Goal: Navigation & Orientation: Find specific page/section

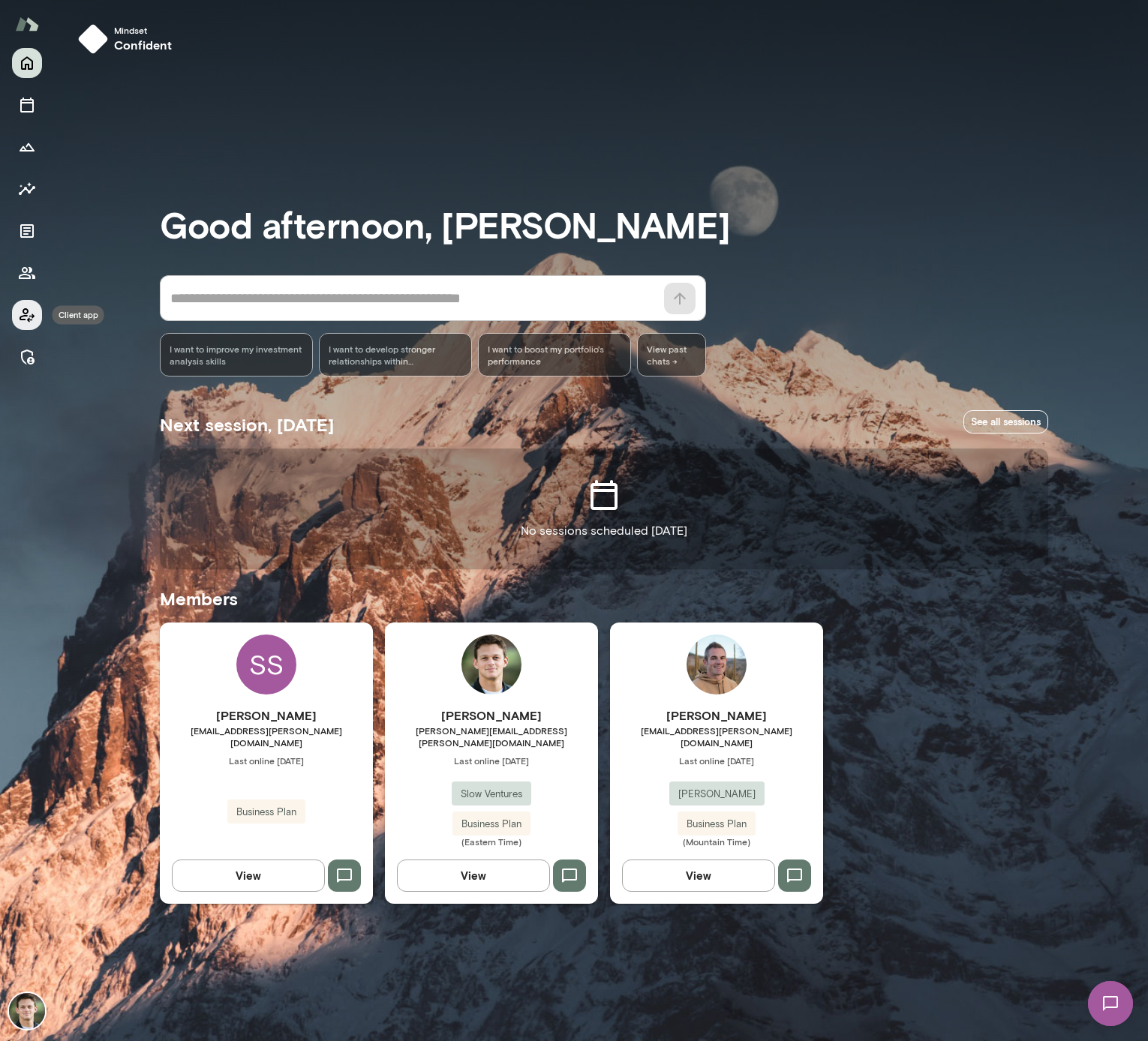
click at [35, 317] on icon "Client app" at bounding box center [27, 315] width 18 height 18
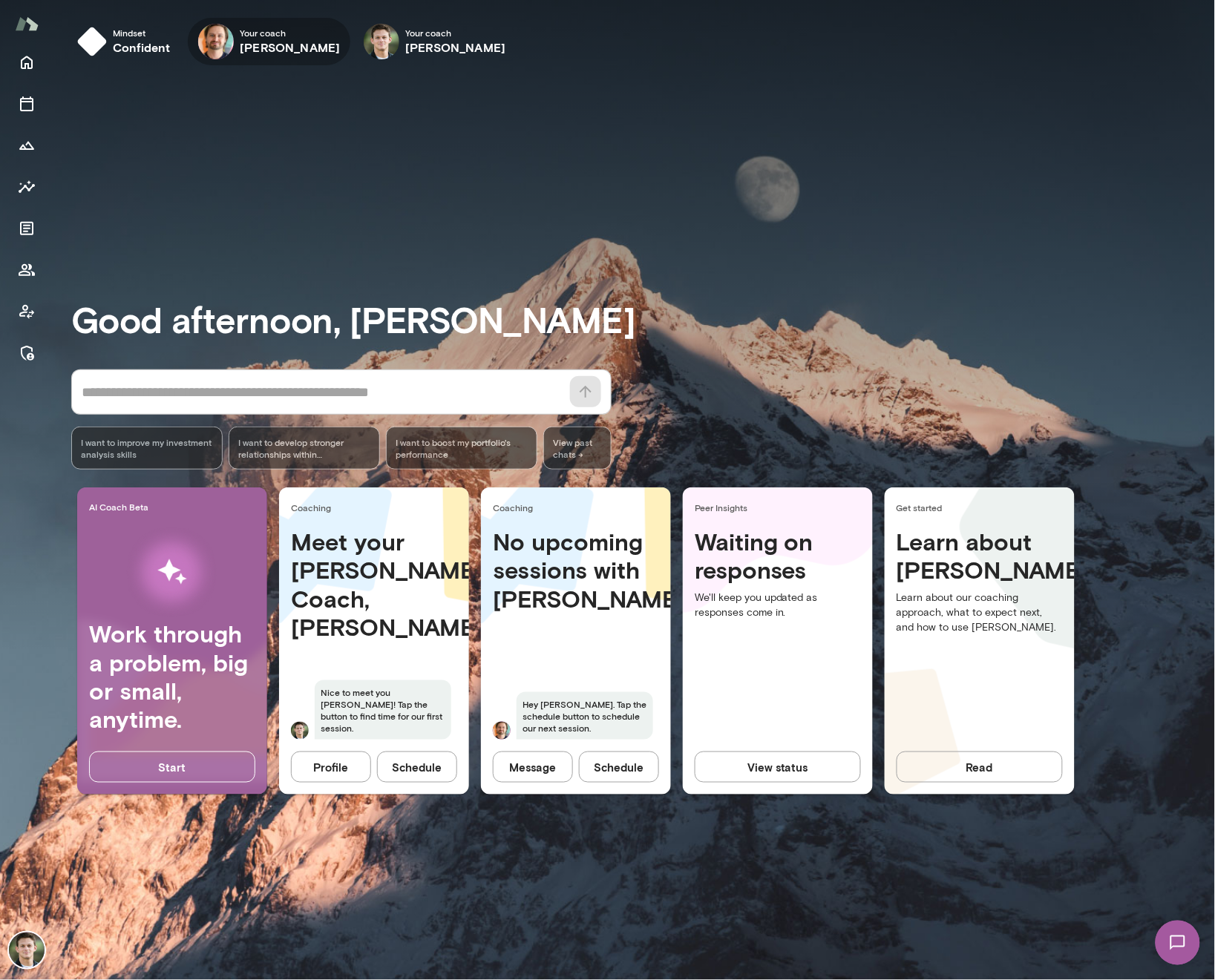
click at [264, 38] on h6 "[PERSON_NAME]" at bounding box center [290, 47] width 100 height 18
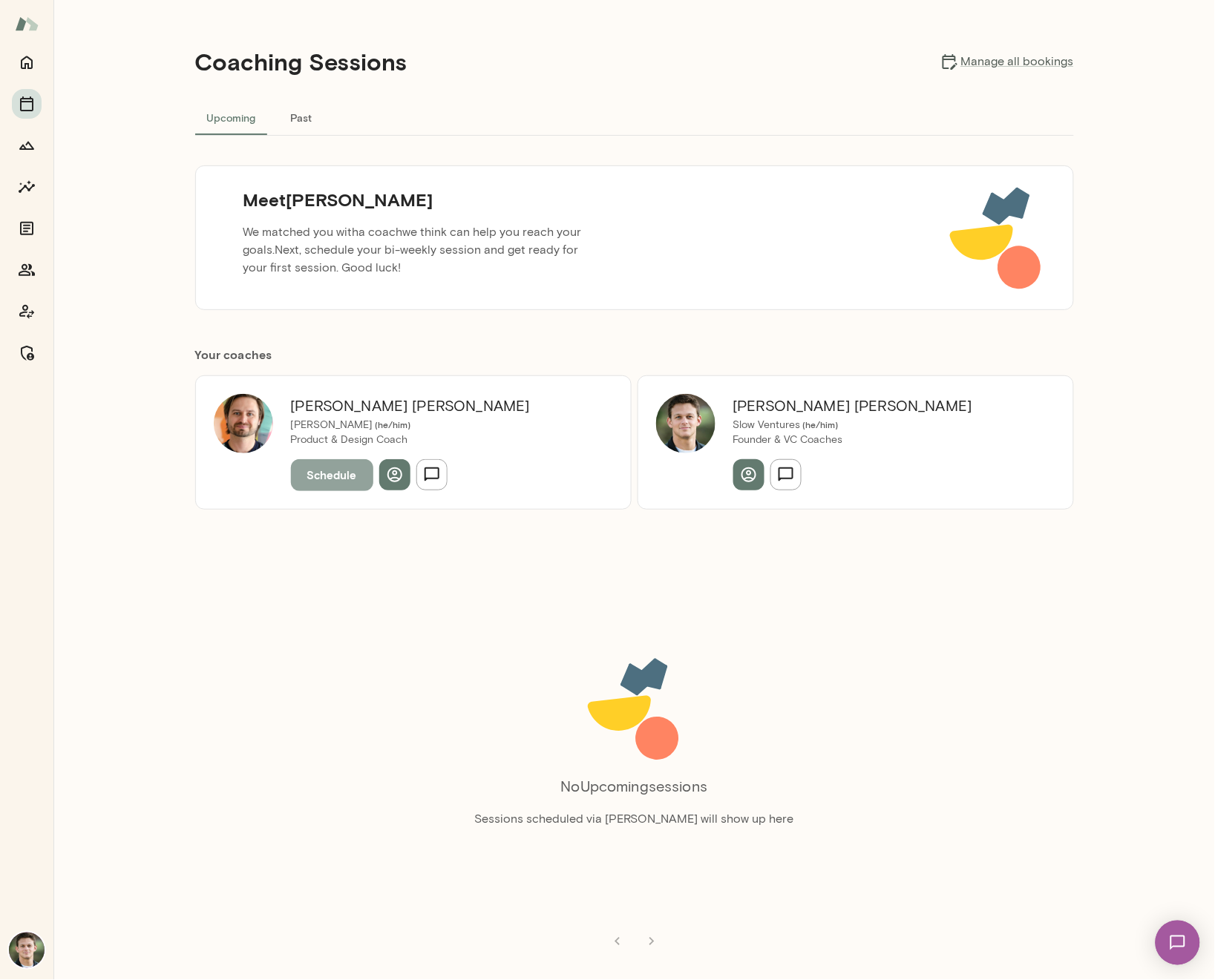
click at [310, 483] on button "Schedule" at bounding box center [332, 474] width 82 height 32
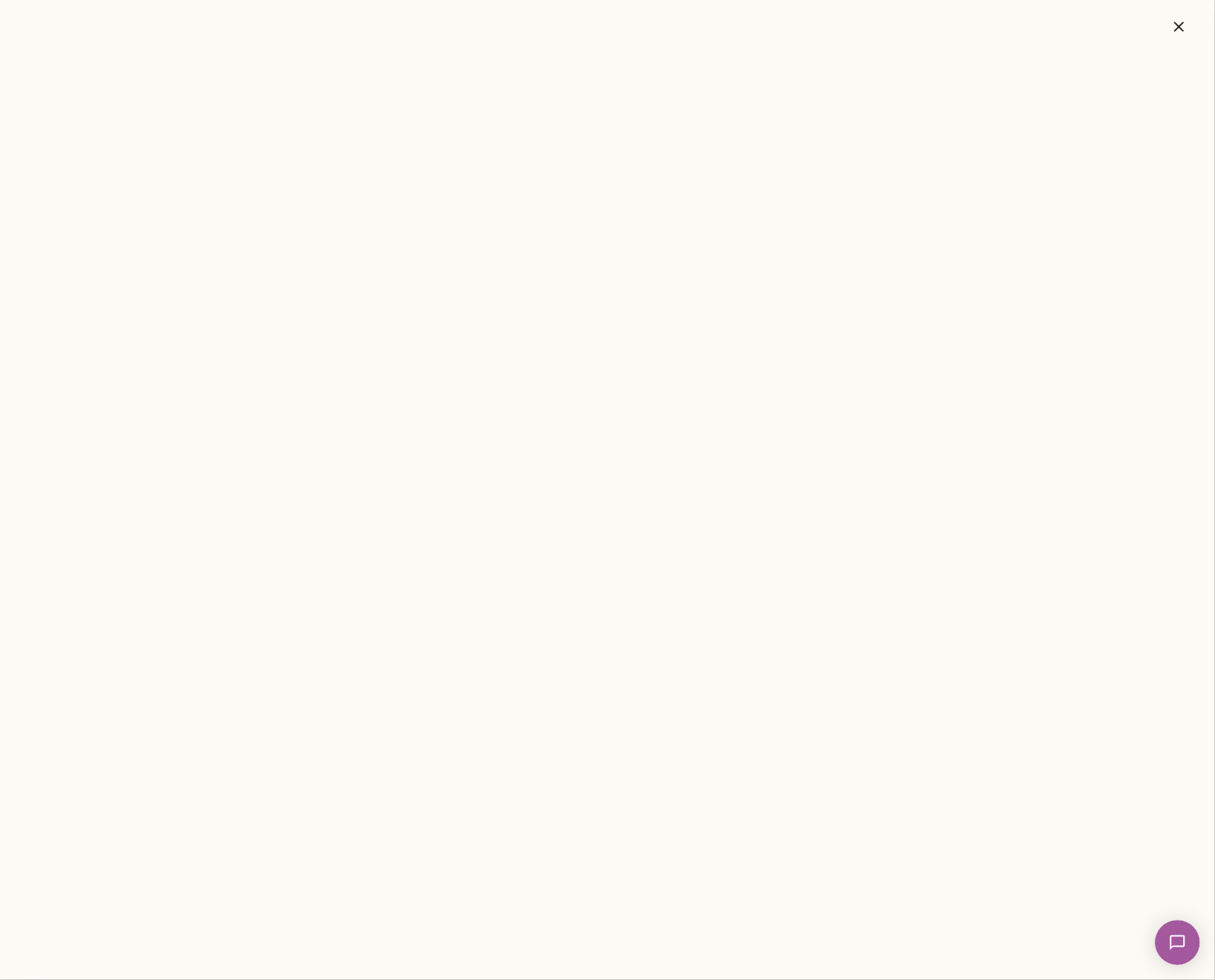
click at [1135, 33] on icon "button" at bounding box center [1179, 27] width 18 height 18
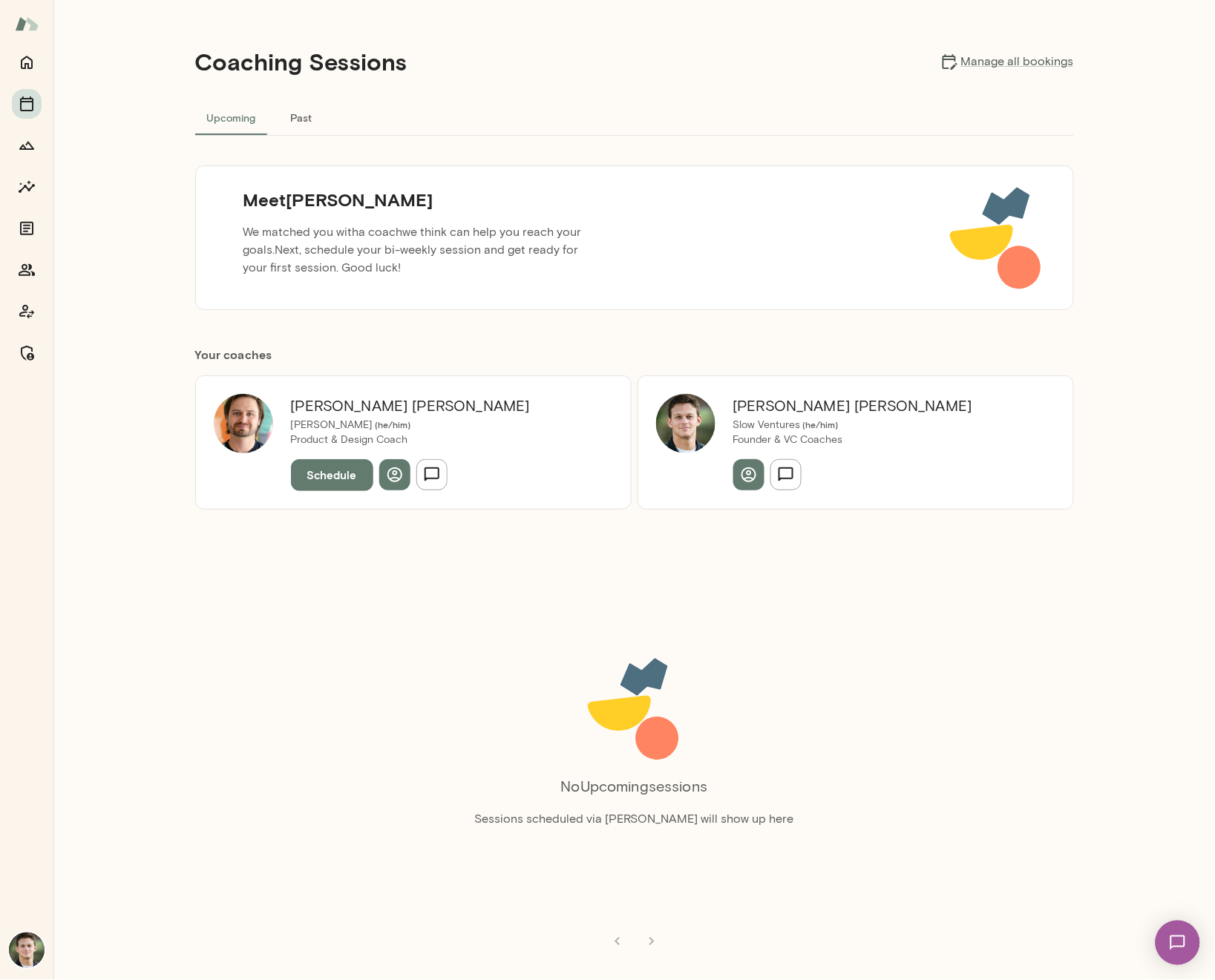
click at [347, 474] on button "Schedule" at bounding box center [332, 474] width 82 height 32
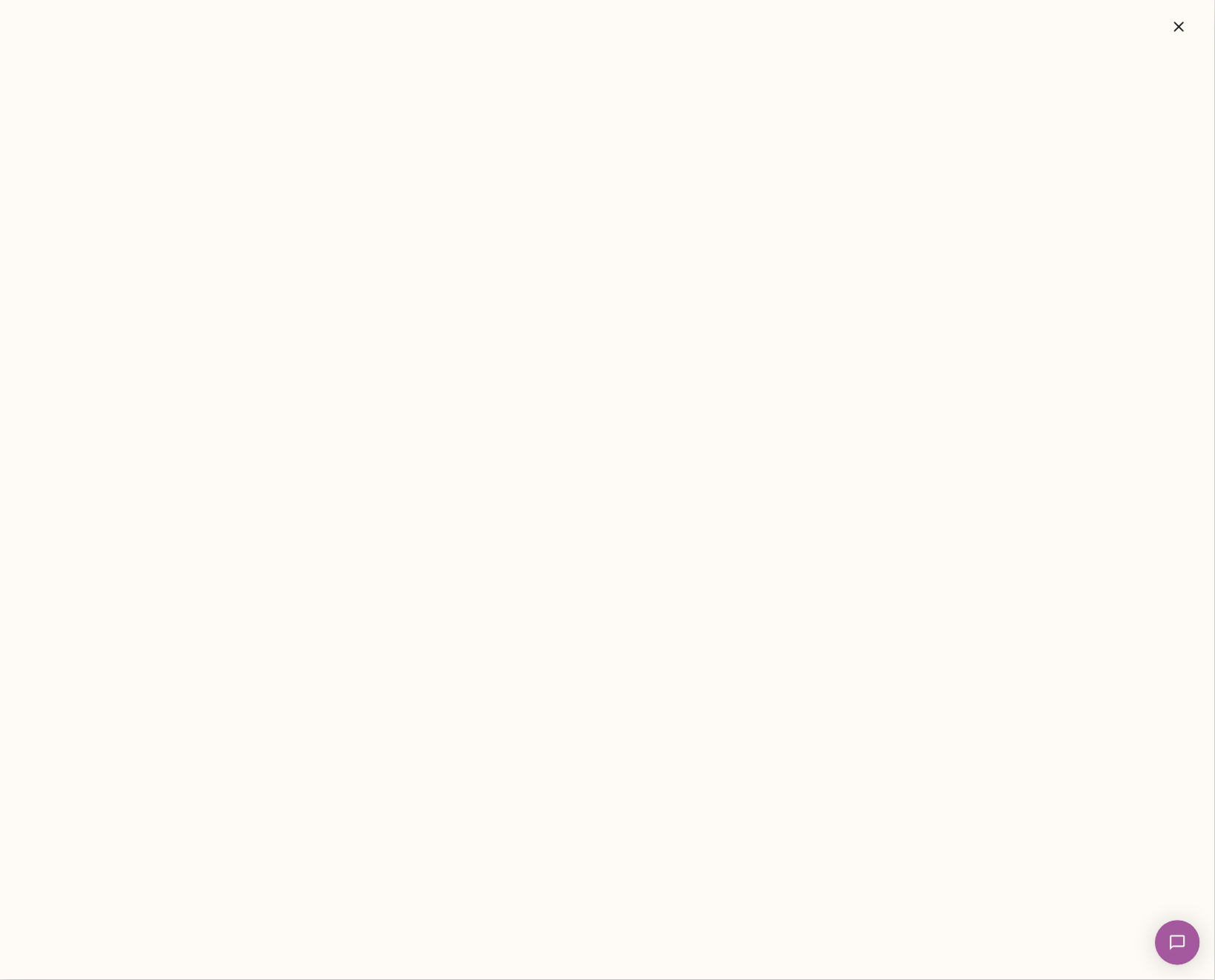
click at [1135, 22] on icon "button" at bounding box center [1179, 27] width 18 height 18
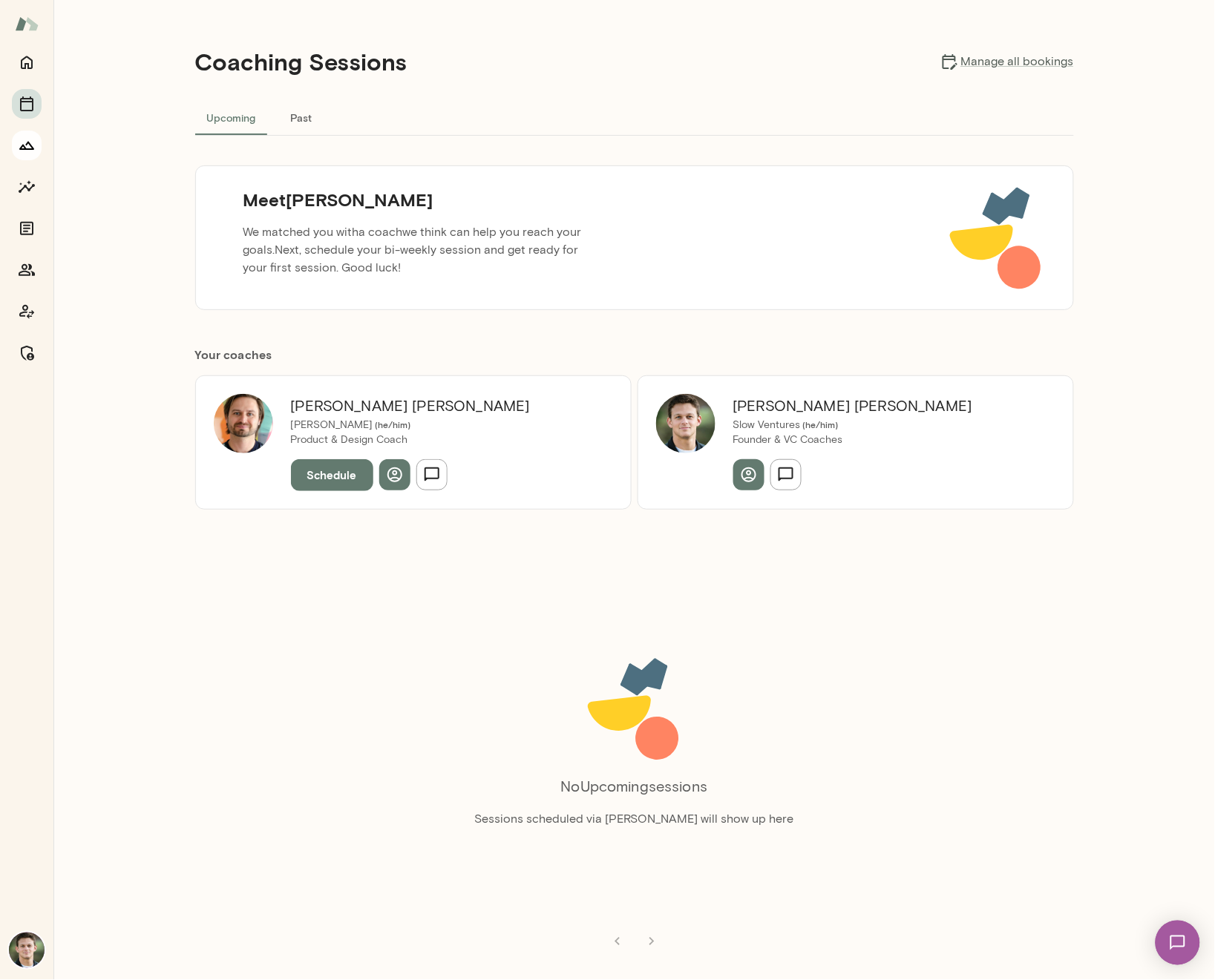
click at [30, 144] on icon "Growth Plan" at bounding box center [27, 145] width 15 height 9
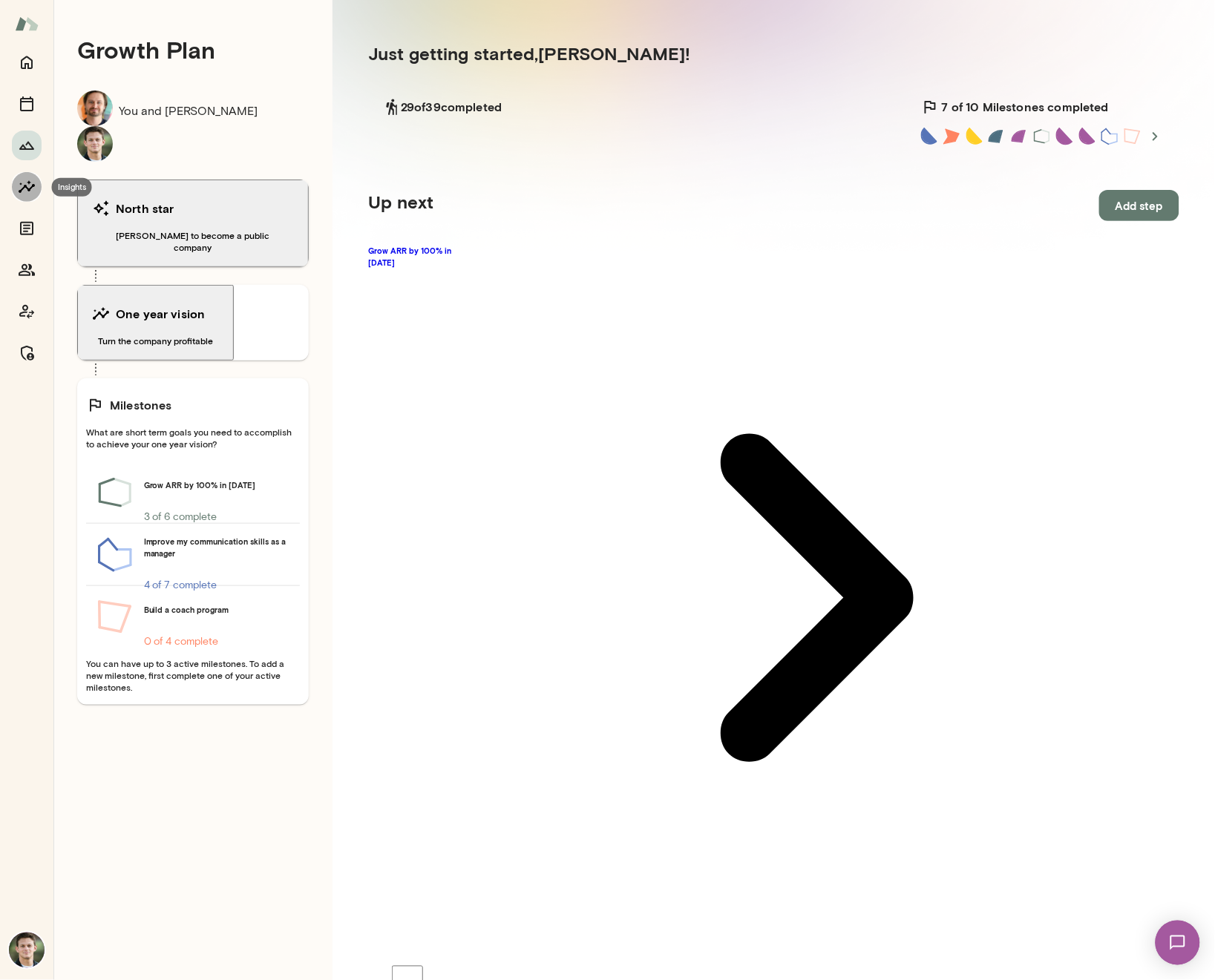
click at [31, 184] on icon "Insights" at bounding box center [27, 186] width 18 height 18
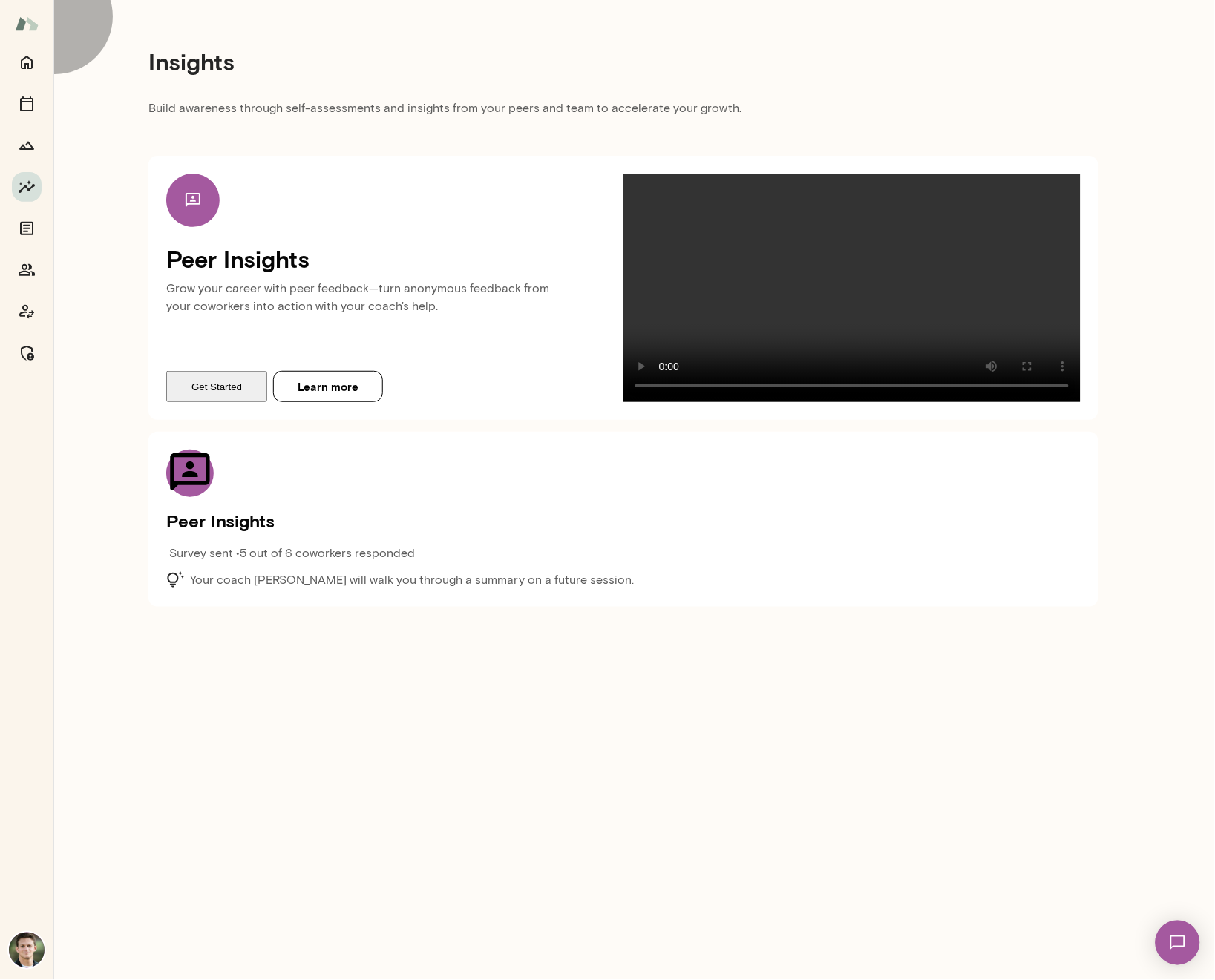
click at [221, 403] on button "Get Started" at bounding box center [217, 386] width 101 height 32
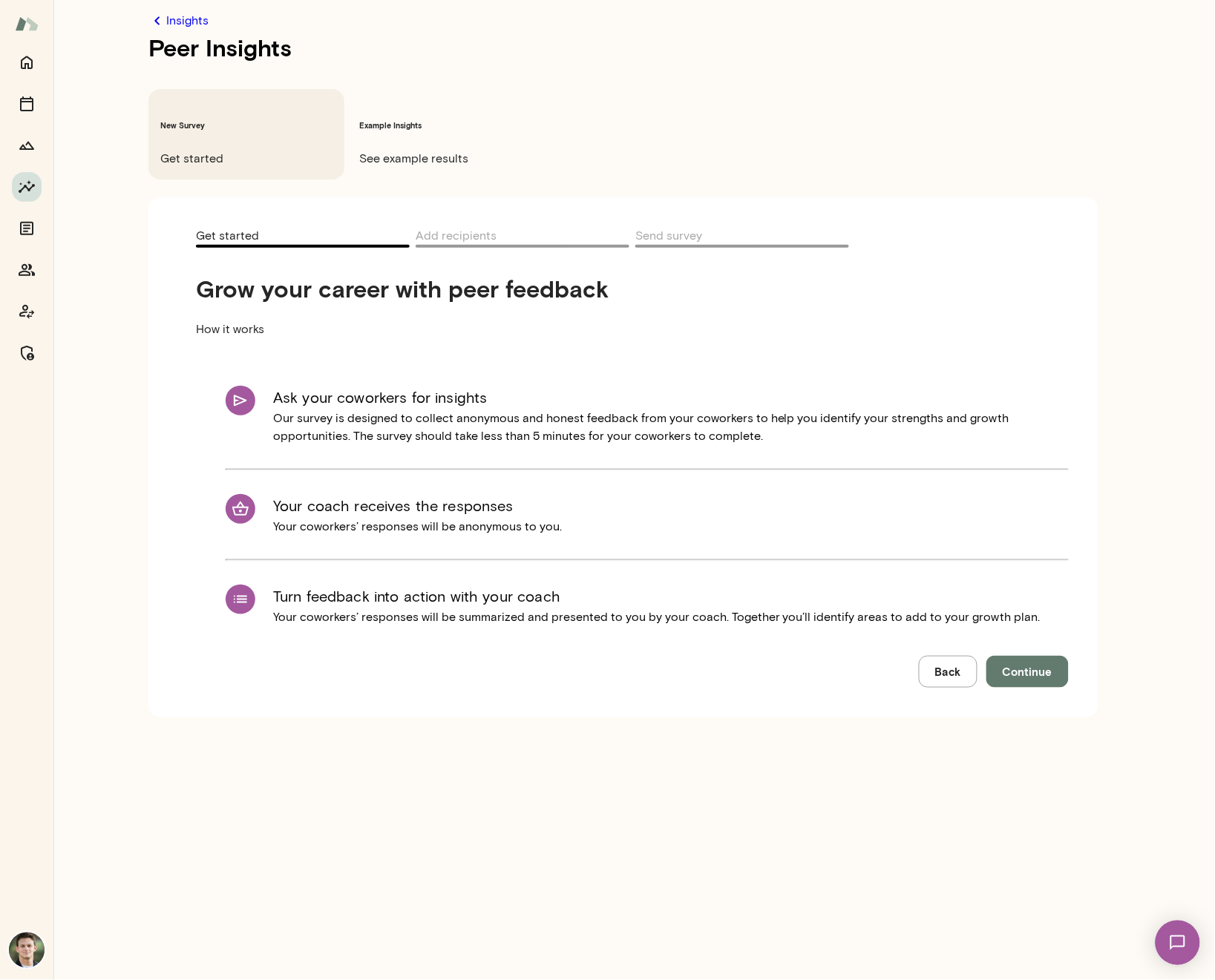
click at [1052, 656] on button "Continue" at bounding box center [1028, 671] width 82 height 32
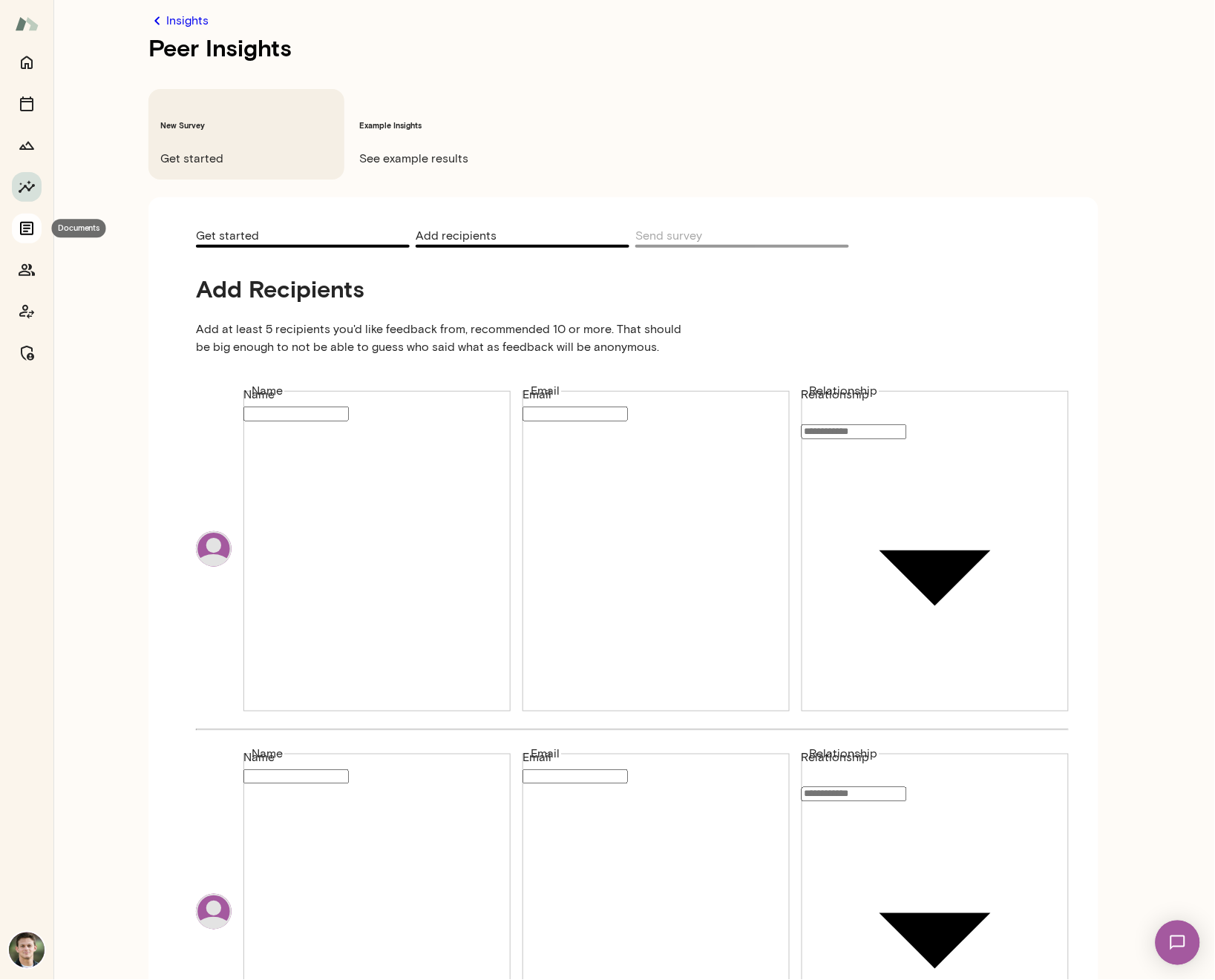
click at [25, 224] on icon "Documents" at bounding box center [27, 229] width 18 height 18
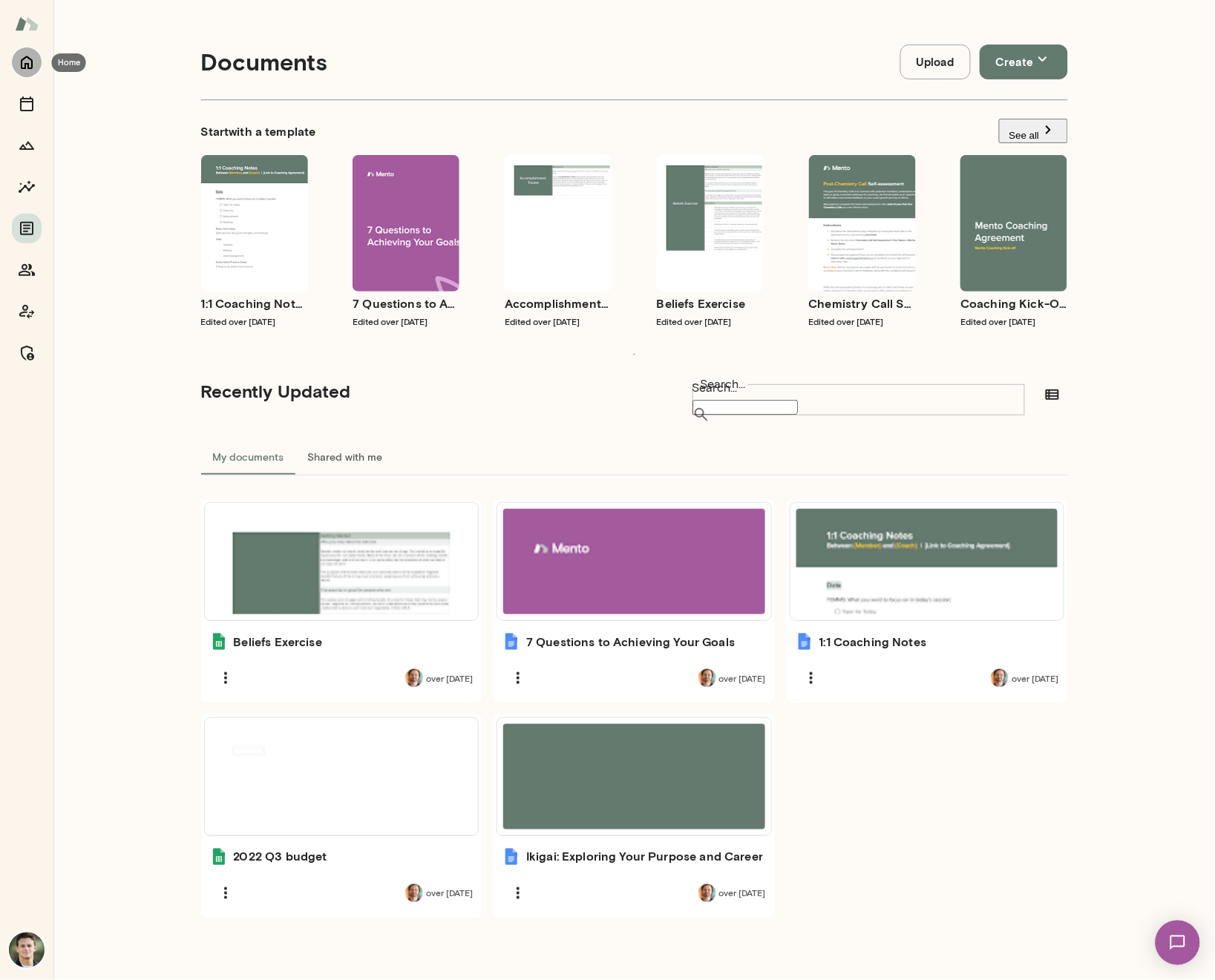
click at [21, 60] on icon "Home" at bounding box center [27, 63] width 11 height 13
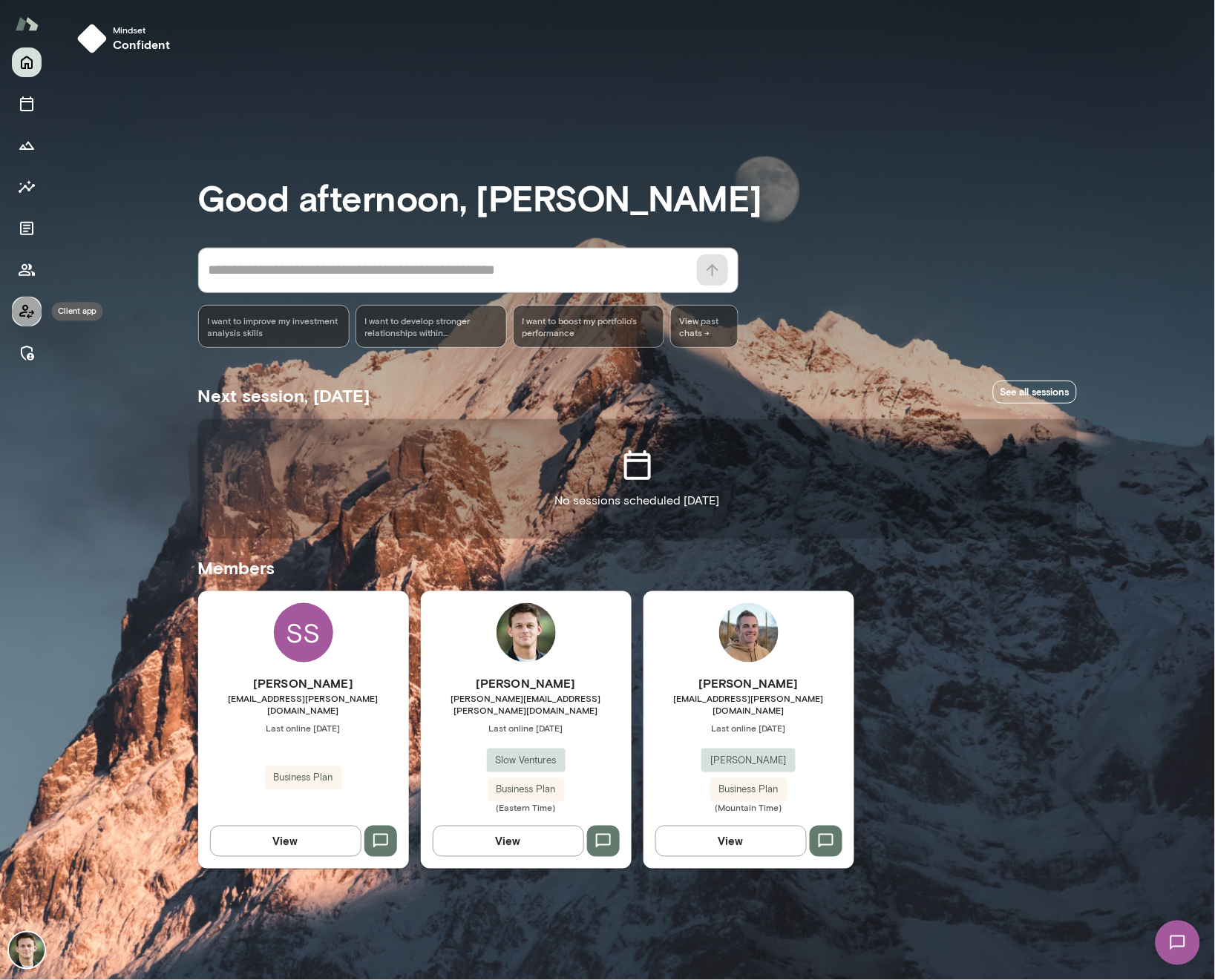
click at [28, 309] on icon "Client app" at bounding box center [27, 312] width 15 height 14
